Goal: Task Accomplishment & Management: Complete application form

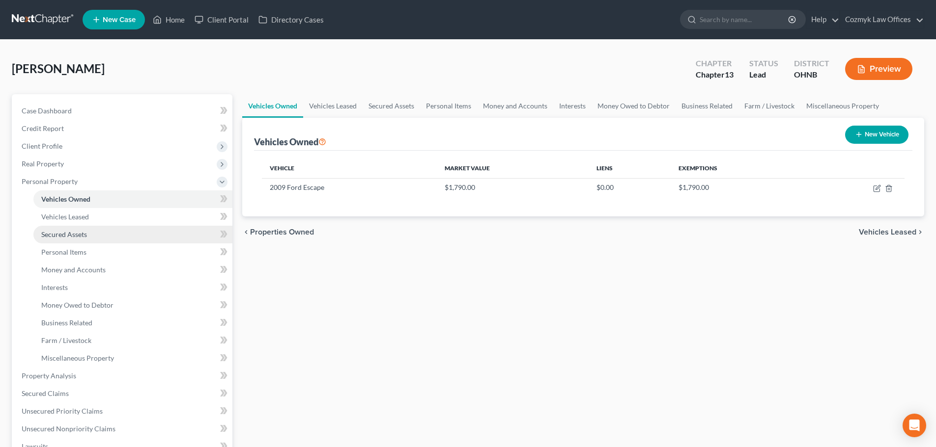
drag, startPoint x: 0, startPoint y: 0, endPoint x: 65, endPoint y: 238, distance: 246.5
click at [65, 238] on span "Secured Assets" at bounding box center [64, 234] width 46 height 8
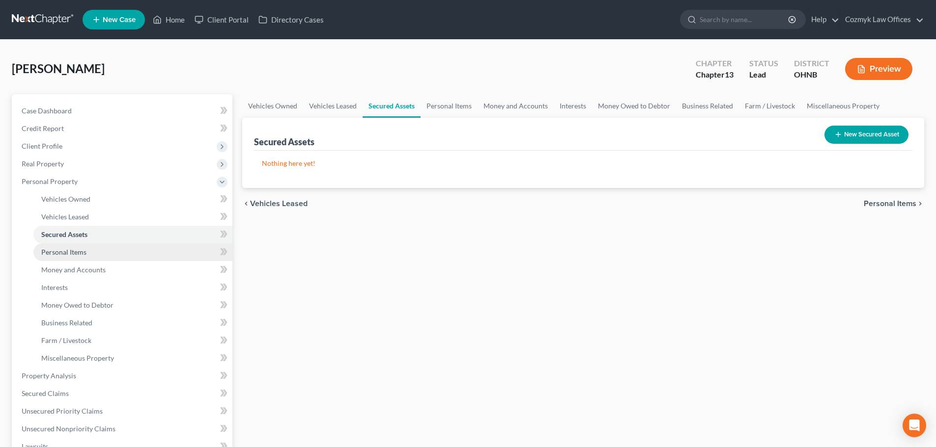
click at [67, 257] on link "Personal Items" at bounding box center [132, 253] width 199 height 18
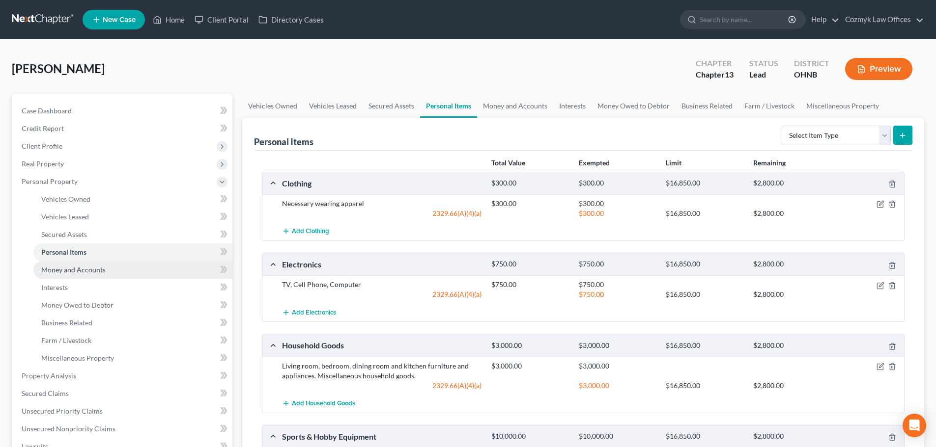
click at [74, 271] on span "Money and Accounts" at bounding box center [73, 270] width 64 height 8
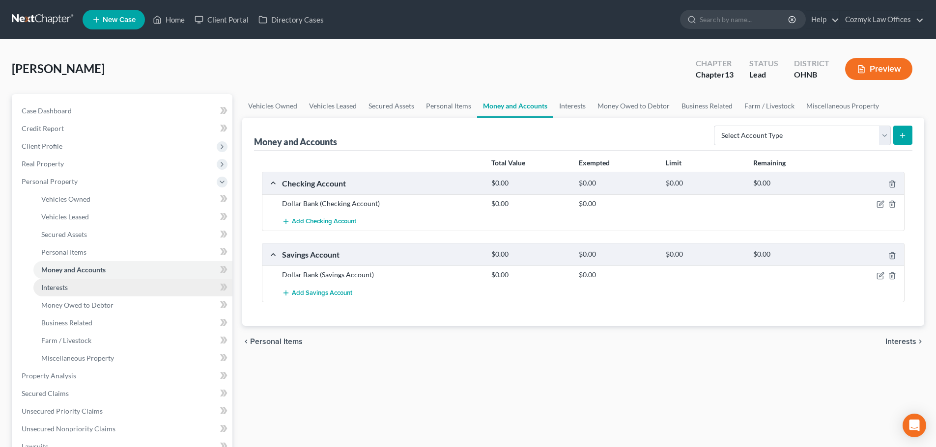
click at [75, 284] on link "Interests" at bounding box center [132, 288] width 199 height 18
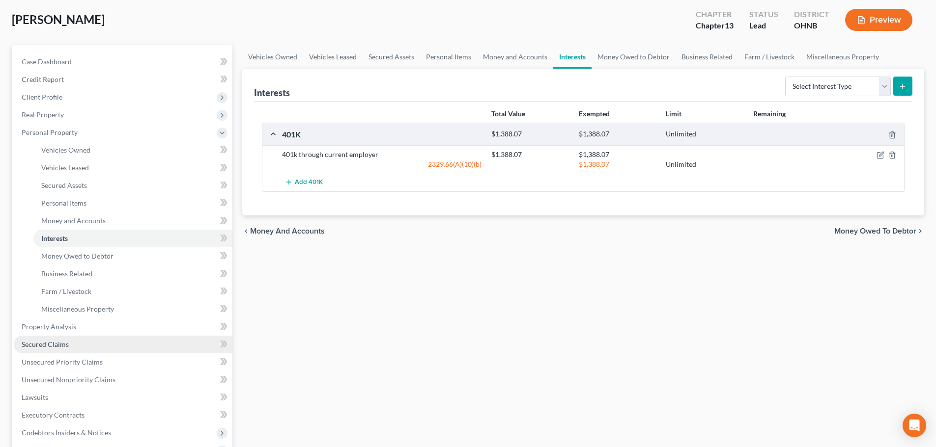
click at [92, 344] on link "Secured Claims" at bounding box center [123, 345] width 219 height 18
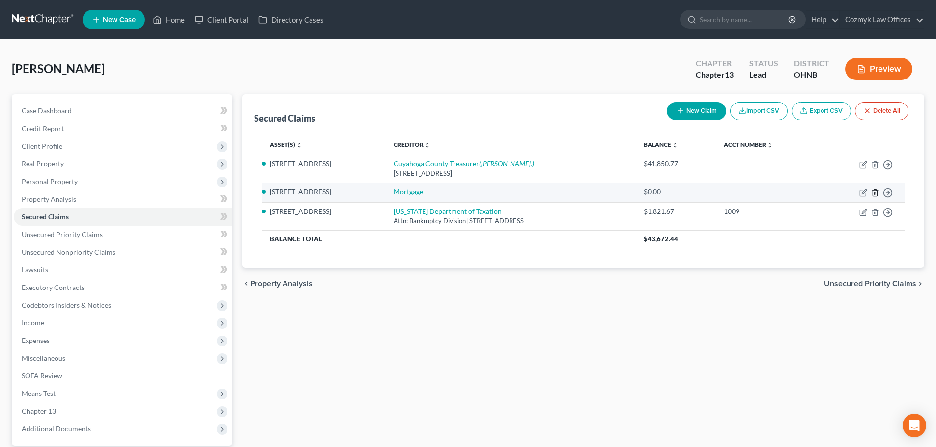
click at [875, 193] on line "button" at bounding box center [875, 194] width 0 height 2
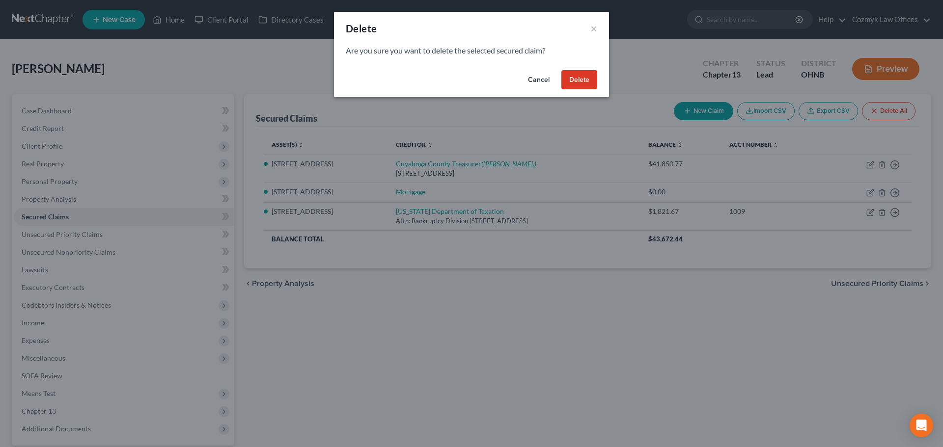
click at [569, 72] on button "Delete" at bounding box center [579, 80] width 36 height 20
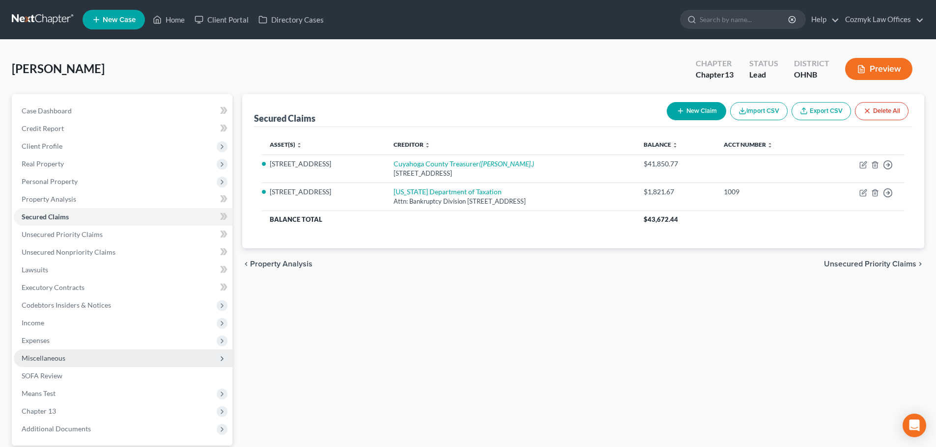
click at [54, 356] on span "Miscellaneous" at bounding box center [44, 358] width 44 height 8
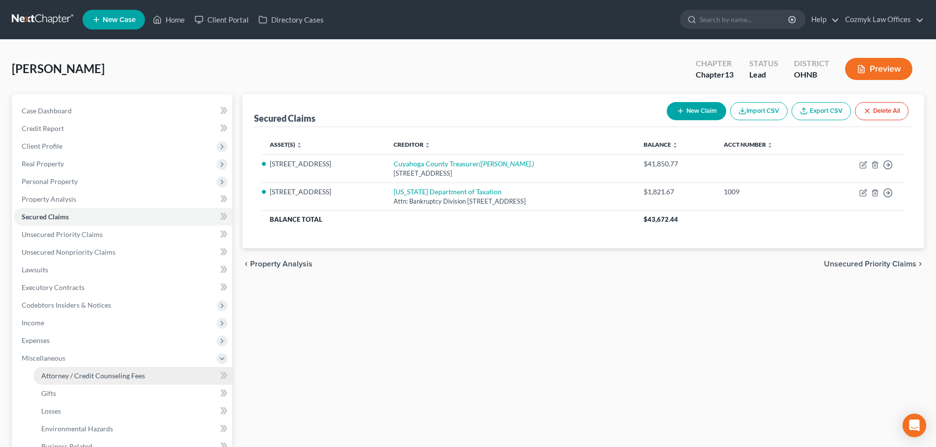
click at [61, 374] on span "Attorney / Credit Counseling Fees" at bounding box center [93, 376] width 104 height 8
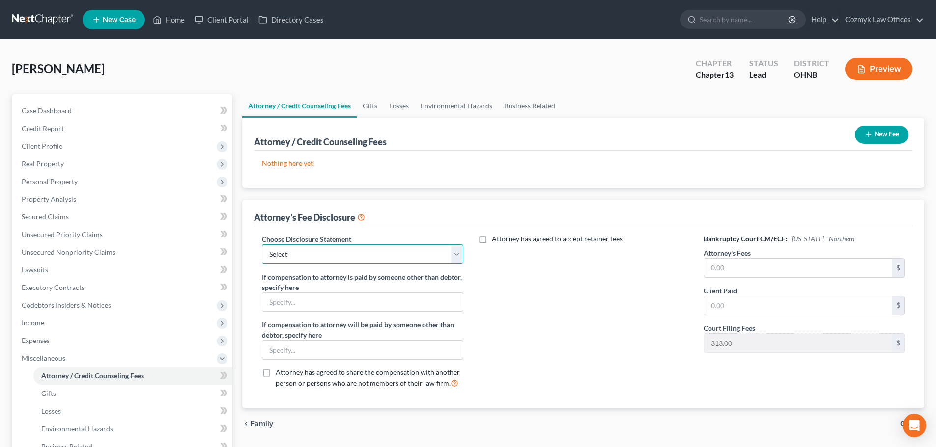
click at [362, 251] on select "Select IL - FORM 2030 Disclosure" at bounding box center [362, 255] width 201 height 20
select select "1"
click at [262, 245] on select "Select IL - FORM 2030 Disclosure" at bounding box center [362, 255] width 201 height 20
click at [741, 259] on input "text" at bounding box center [798, 268] width 188 height 19
type input "4,000"
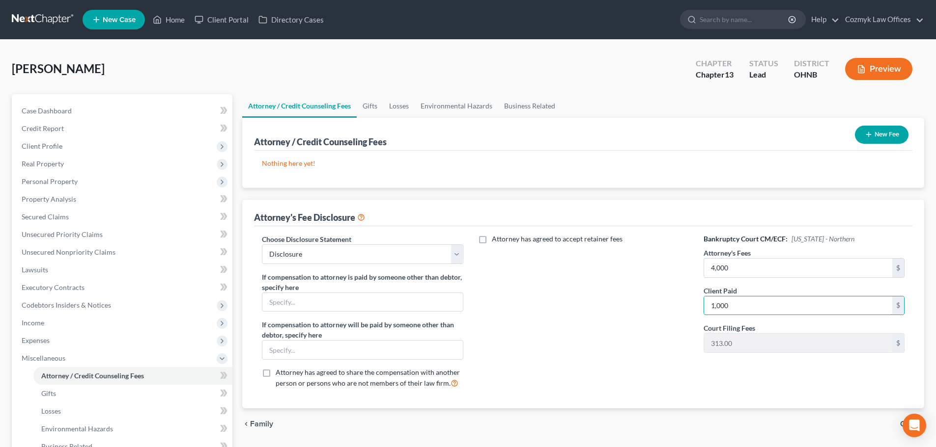
type input "1,000"
click at [864, 136] on icon "button" at bounding box center [868, 135] width 8 height 8
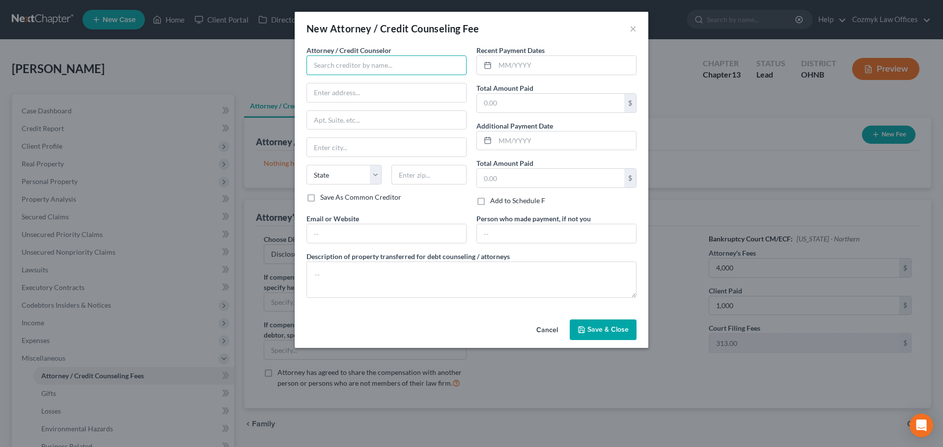
click at [404, 70] on input "text" at bounding box center [386, 65] width 160 height 20
click at [371, 85] on div "Cozmyk Law Offices" at bounding box center [365, 83] width 102 height 10
type input "Cozmyk Law Offices"
type input "[STREET_ADDRESS]"
type input "Suite 200"
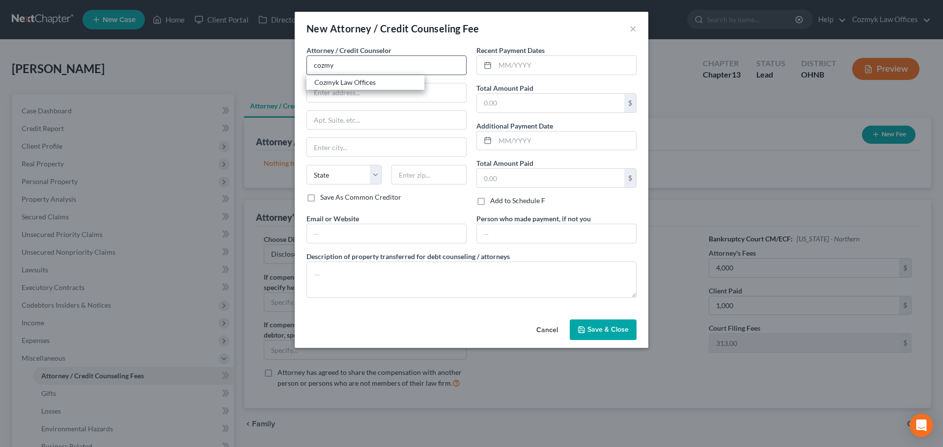
type input "Independence"
select select "36"
type input "44131"
click at [546, 71] on input "text" at bounding box center [565, 65] width 141 height 19
type input "08/2025"
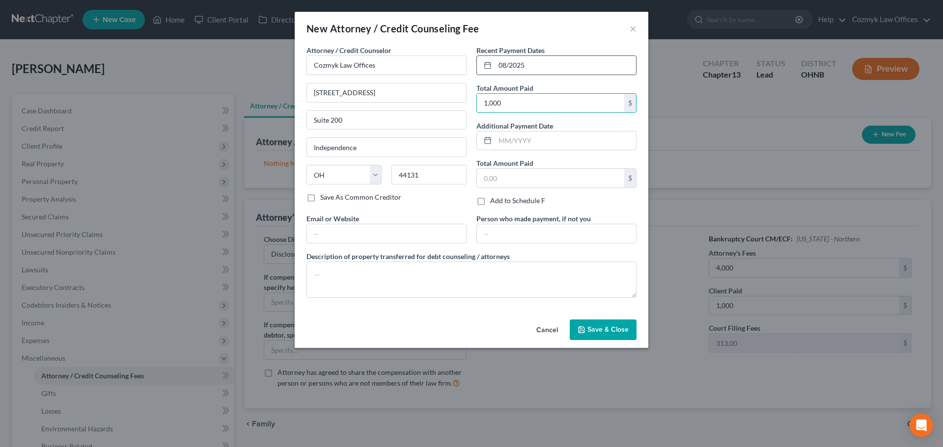
type input "1,000"
click at [470, 266] on textarea at bounding box center [471, 280] width 330 height 36
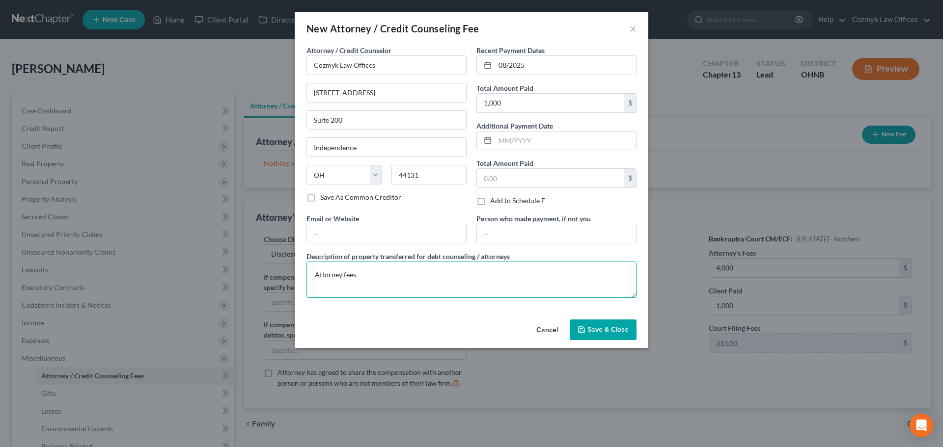
type textarea "Attorney fees"
click at [607, 326] on span "Save & Close" at bounding box center [607, 330] width 41 height 8
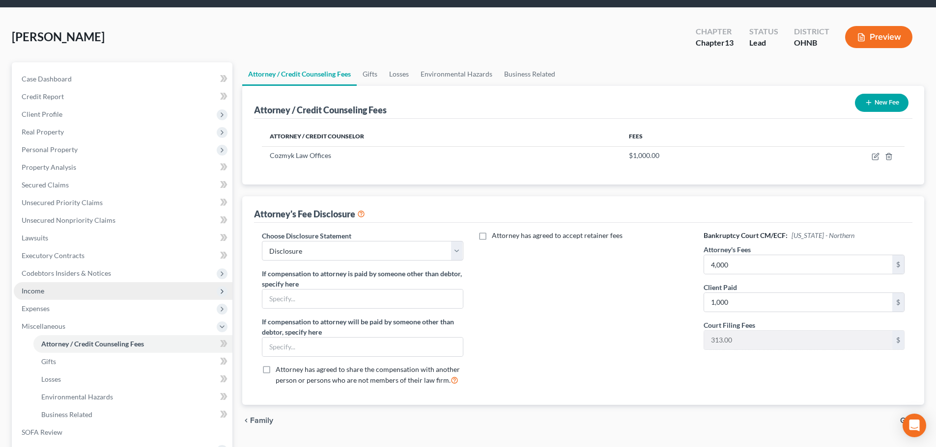
scroll to position [49, 0]
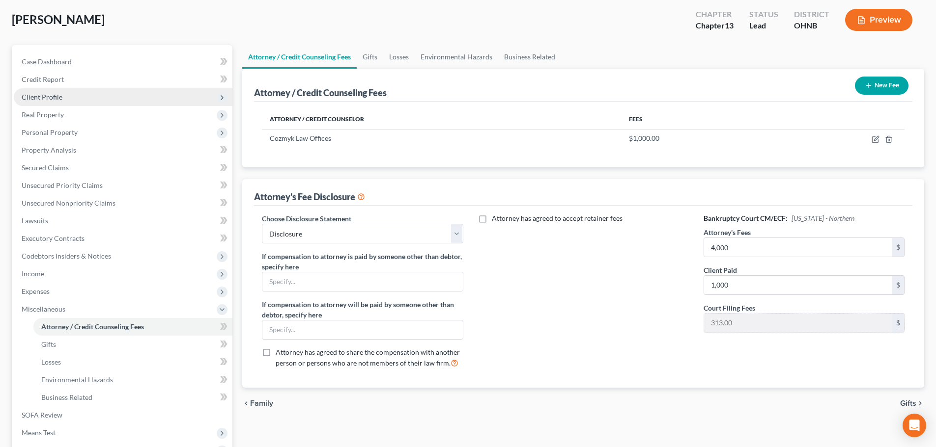
click at [66, 93] on span "Client Profile" at bounding box center [123, 97] width 219 height 18
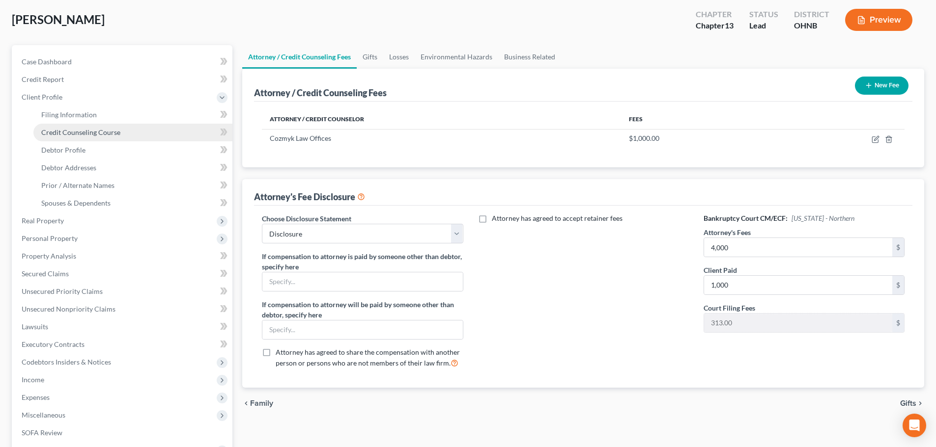
click at [68, 132] on span "Credit Counseling Course" at bounding box center [80, 132] width 79 height 8
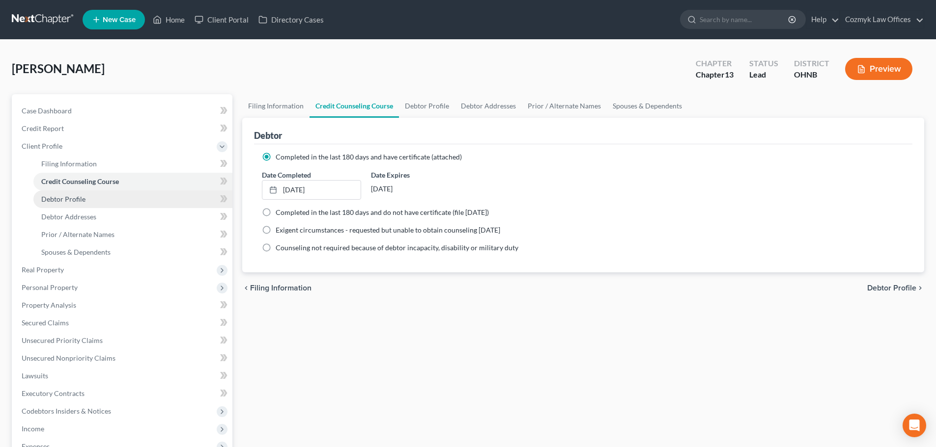
click at [67, 194] on link "Debtor Profile" at bounding box center [132, 200] width 199 height 18
select select "0"
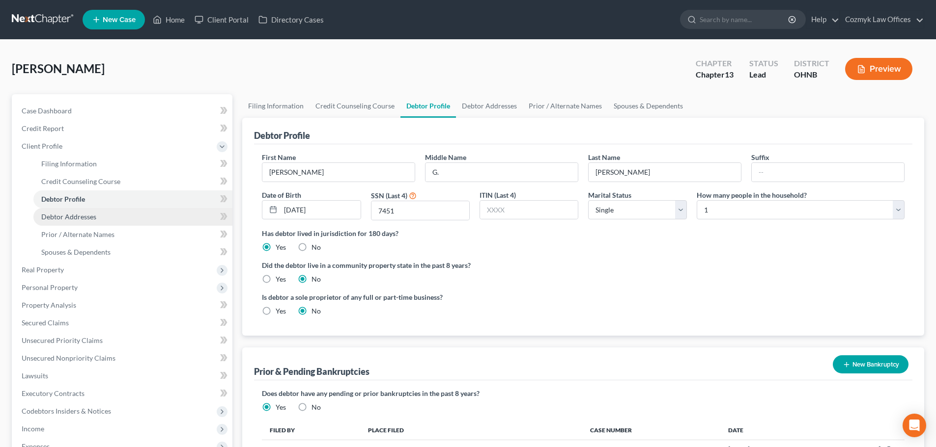
click at [70, 219] on span "Debtor Addresses" at bounding box center [68, 217] width 55 height 8
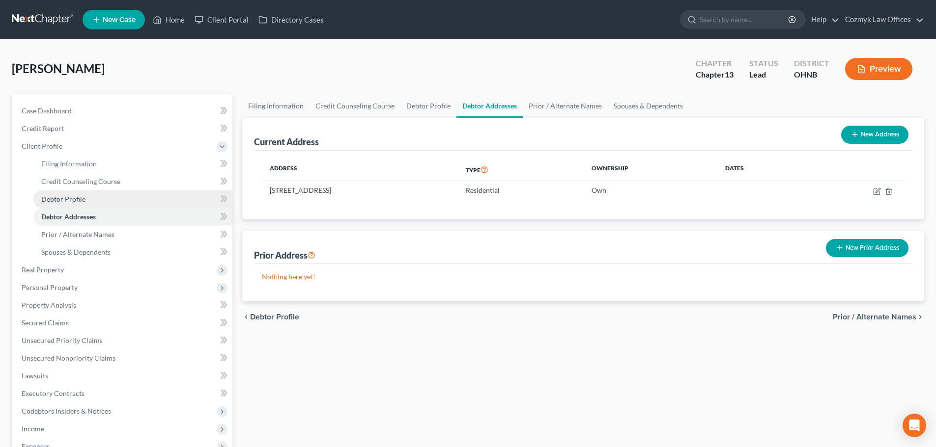
click at [74, 197] on span "Debtor Profile" at bounding box center [63, 199] width 44 height 8
select select "0"
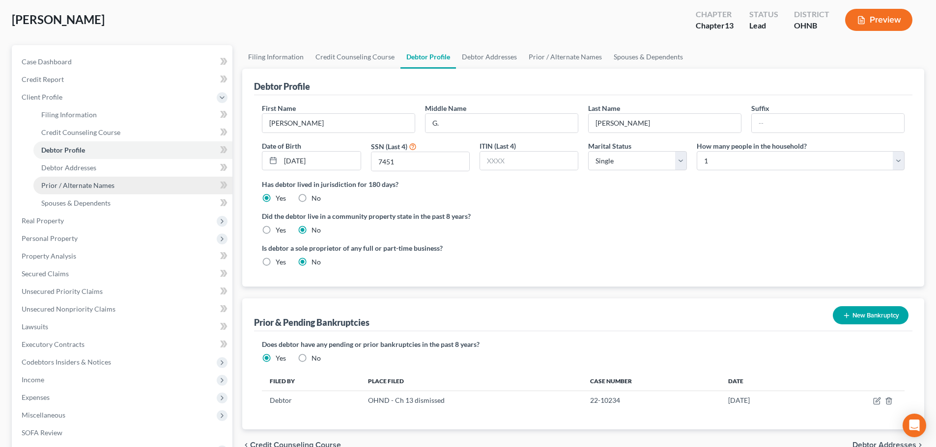
click at [108, 185] on span "Prior / Alternate Names" at bounding box center [77, 185] width 73 height 8
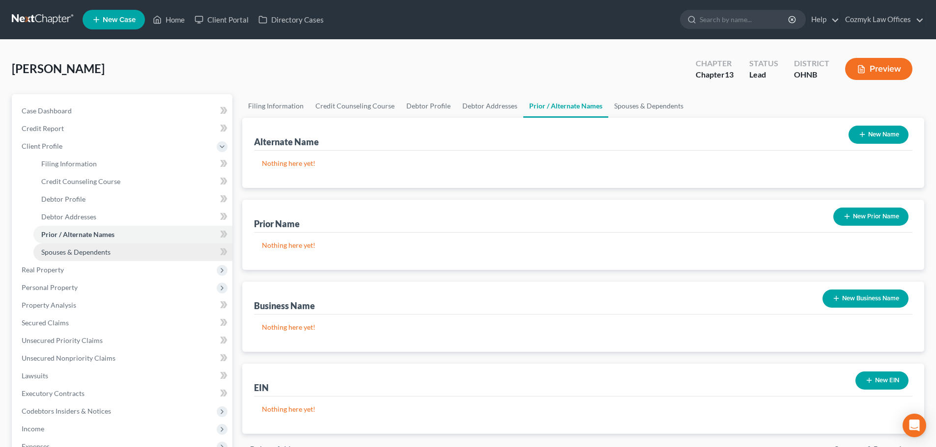
click at [104, 249] on span "Spouses & Dependents" at bounding box center [75, 252] width 69 height 8
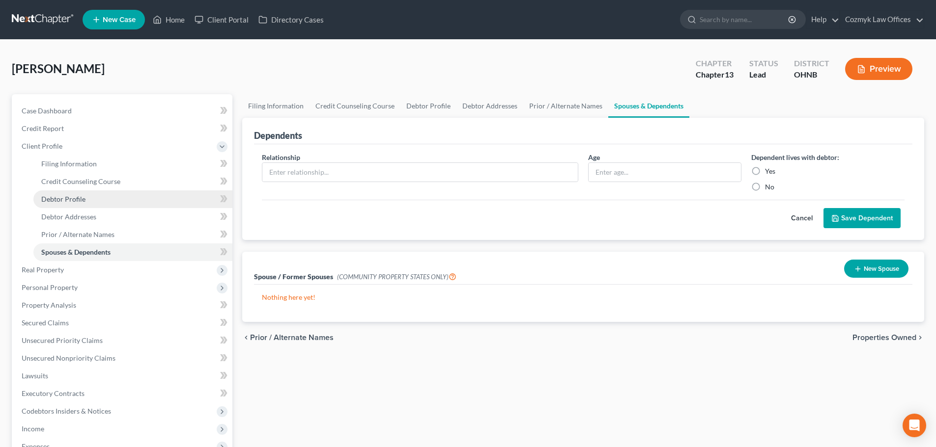
click at [131, 202] on link "Debtor Profile" at bounding box center [132, 200] width 199 height 18
select select "0"
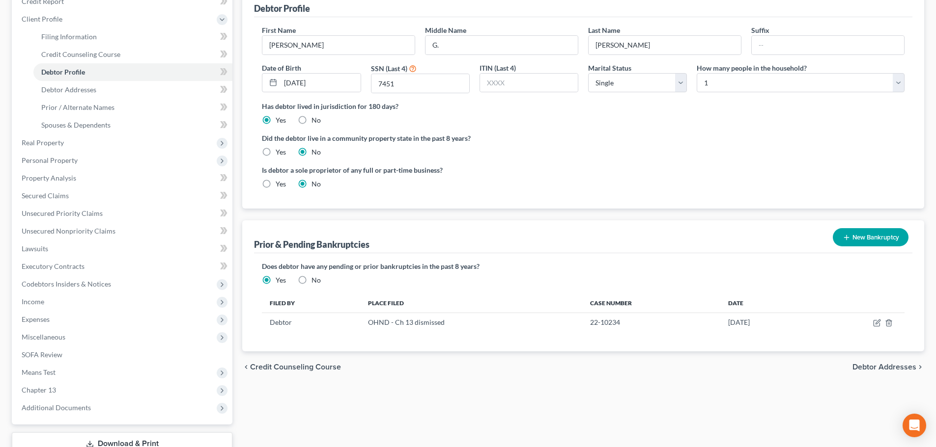
scroll to position [147, 0]
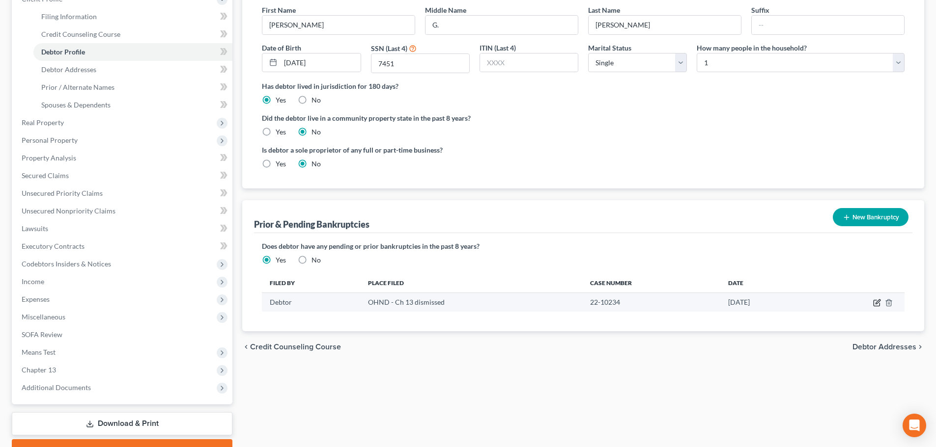
click at [876, 305] on icon "button" at bounding box center [877, 303] width 8 height 8
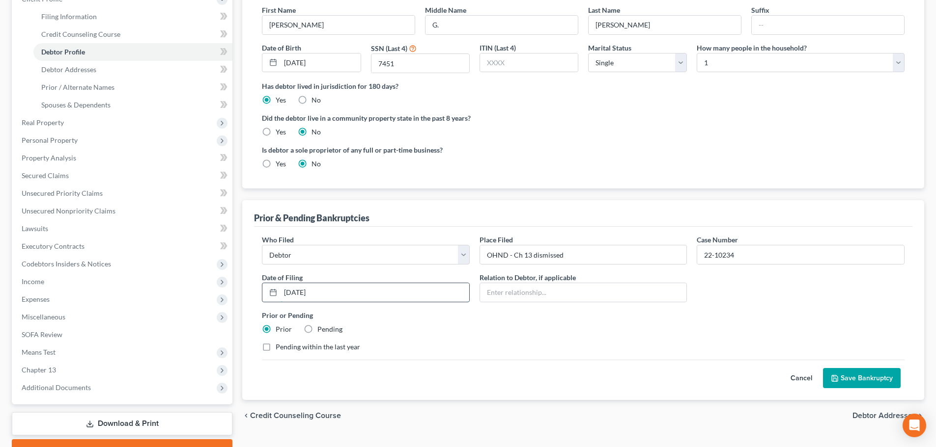
click at [297, 293] on input "[DATE]" at bounding box center [374, 292] width 189 height 19
type input "[DATE]"
click at [862, 382] on button "Save Bankruptcy" at bounding box center [862, 378] width 78 height 21
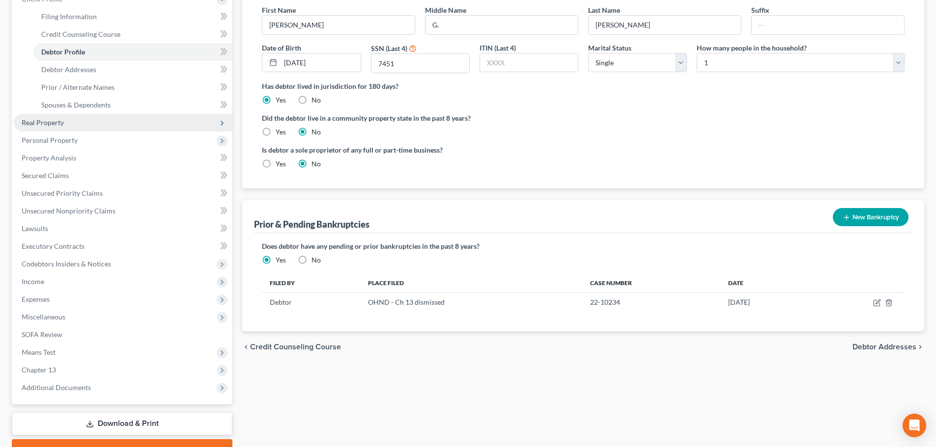
click at [38, 123] on span "Real Property" at bounding box center [43, 122] width 42 height 8
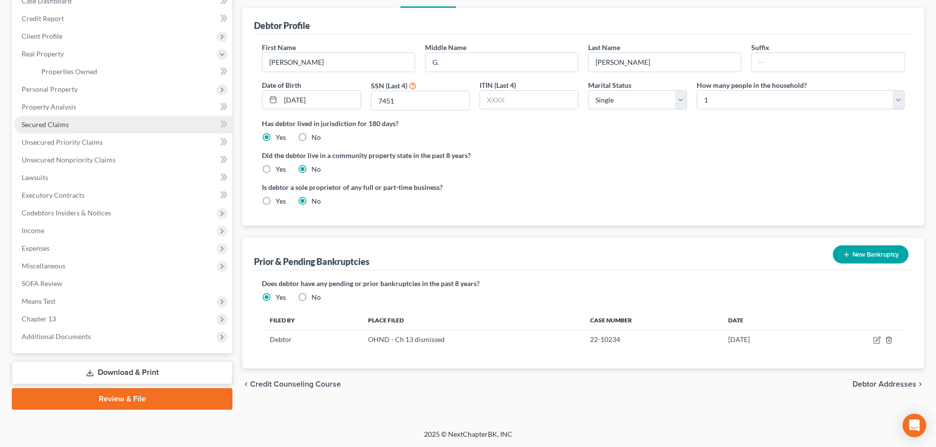
scroll to position [110, 0]
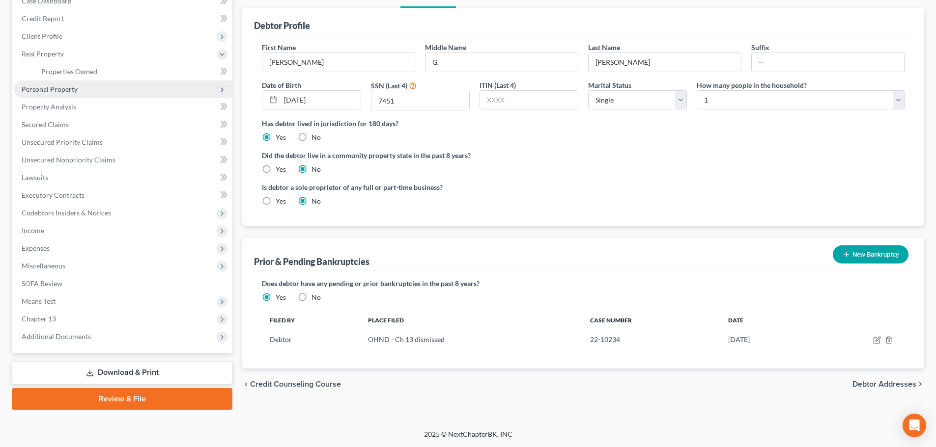
click at [42, 88] on span "Personal Property" at bounding box center [50, 89] width 56 height 8
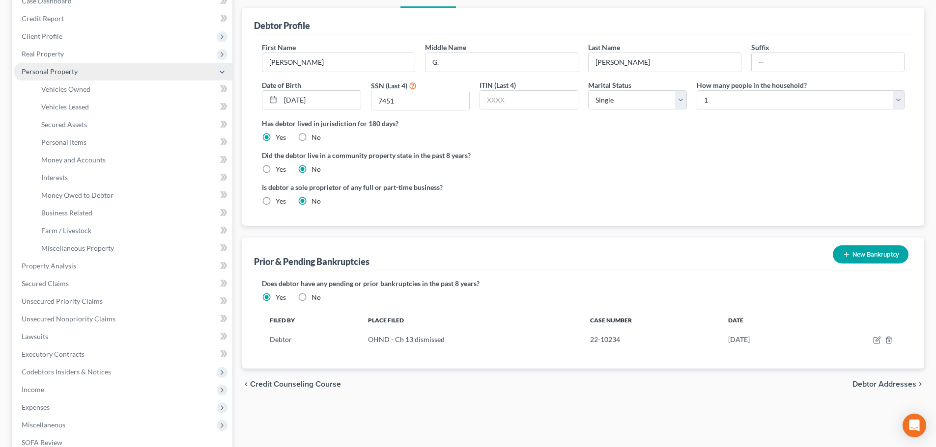
scroll to position [147, 0]
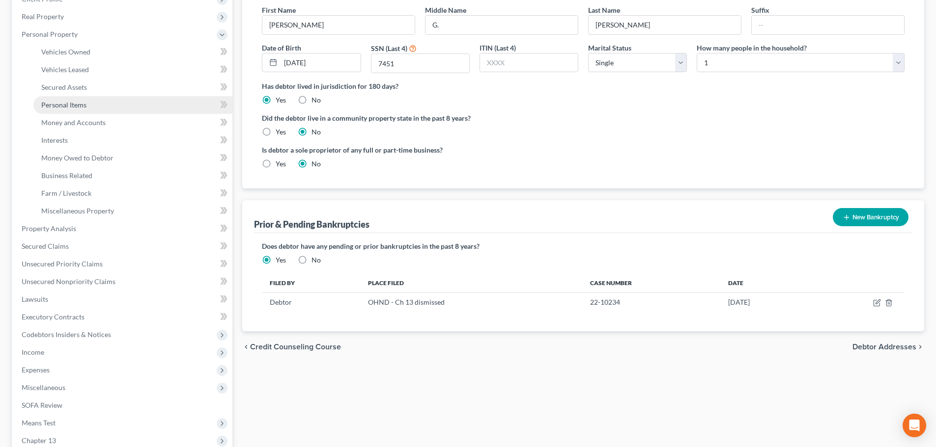
click at [65, 101] on span "Personal Items" at bounding box center [63, 105] width 45 height 8
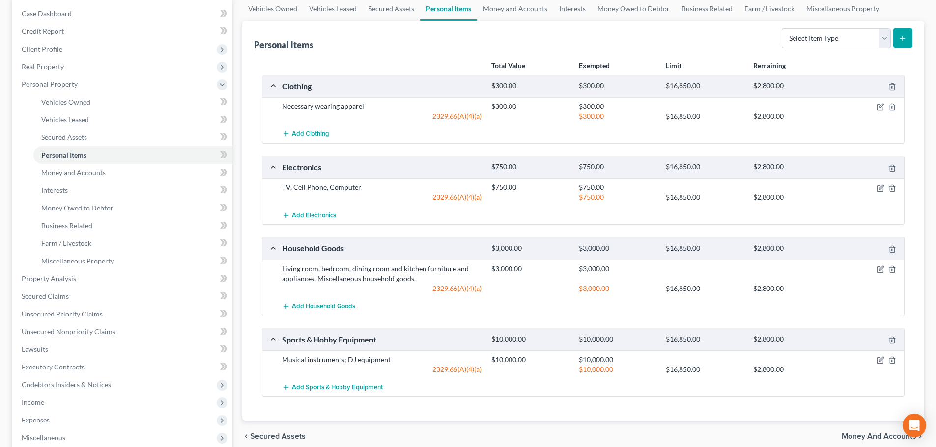
scroll to position [98, 0]
click at [76, 184] on link "Interests" at bounding box center [132, 190] width 199 height 18
